Goal: Navigation & Orientation: Find specific page/section

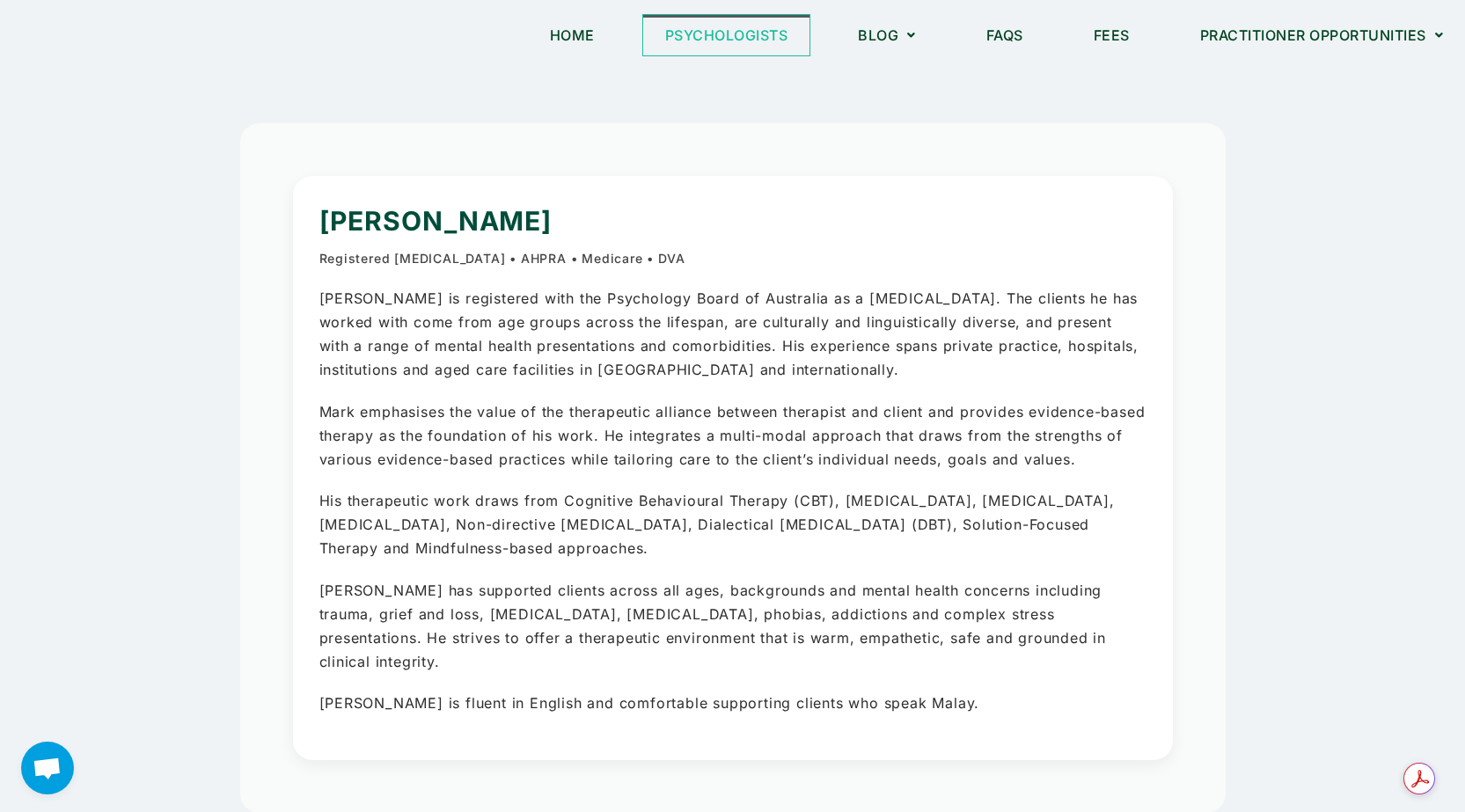
click at [698, 34] on link "Psychologists" at bounding box center [727, 35] width 167 height 41
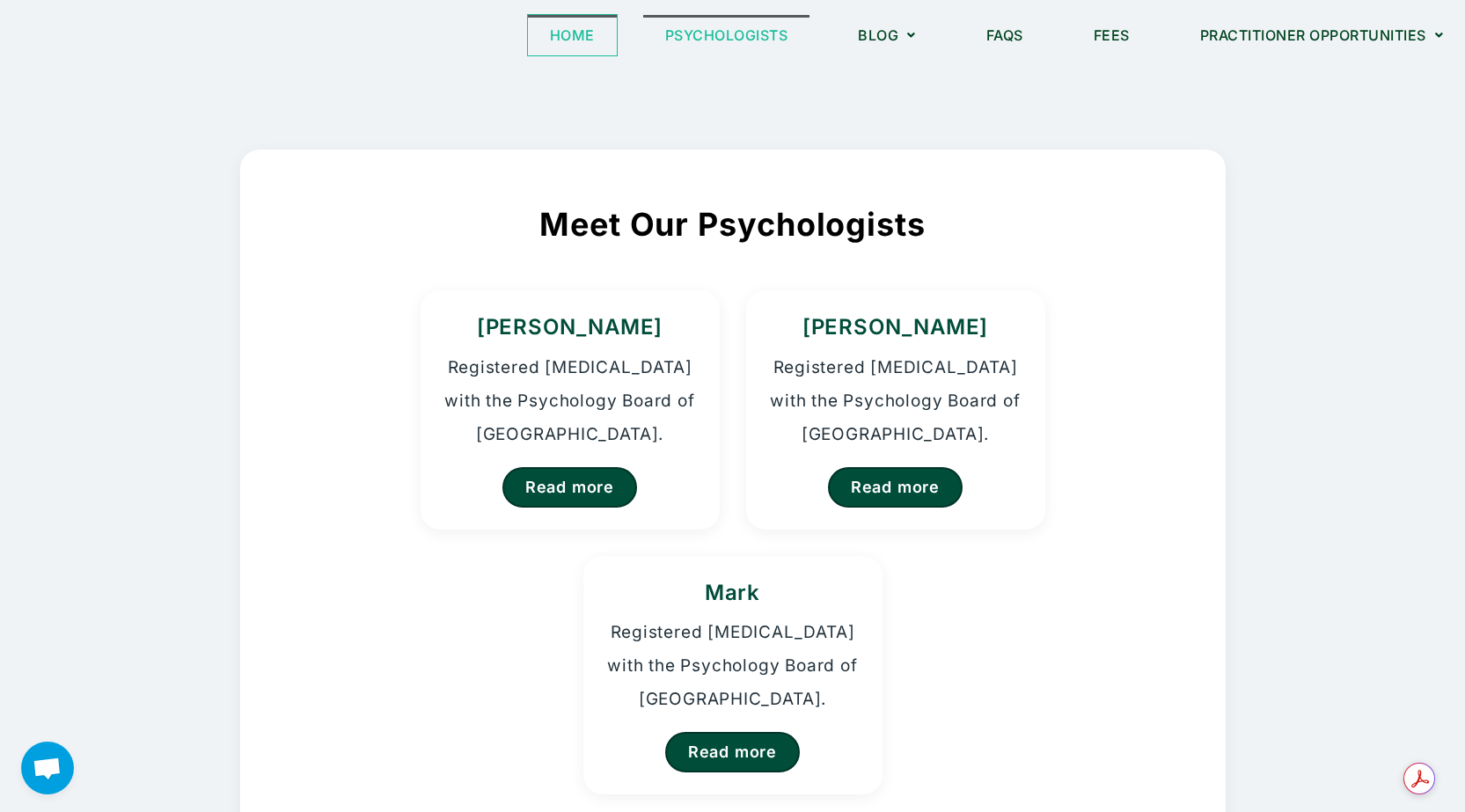
click at [553, 27] on link "Home" at bounding box center [572, 35] width 89 height 41
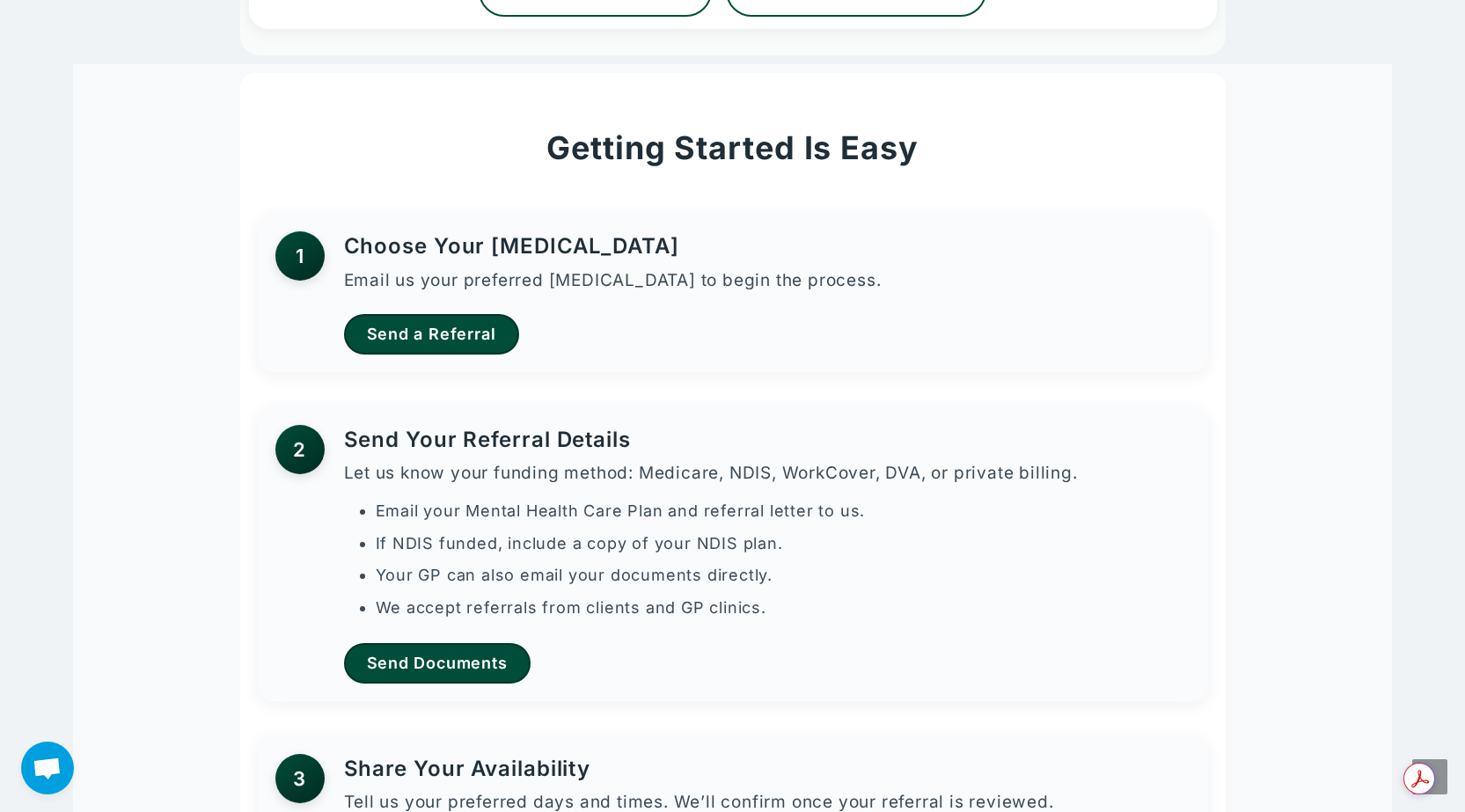
scroll to position [1055, 0]
